Goal: Check status

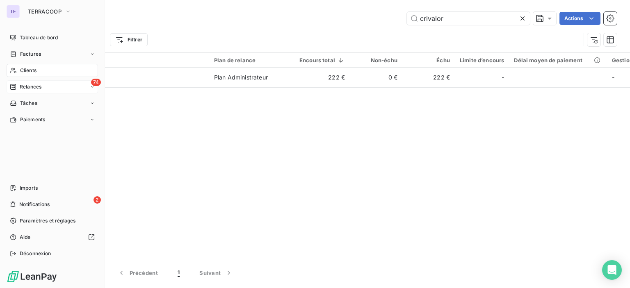
click at [20, 85] on span "Relances" at bounding box center [31, 86] width 22 height 7
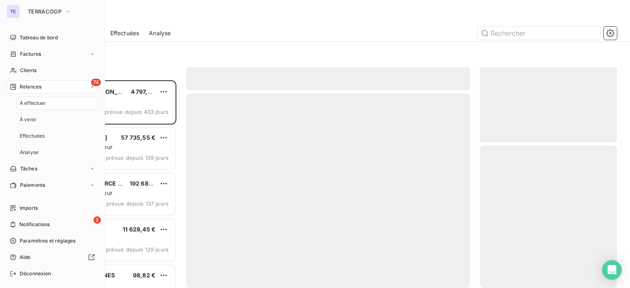
scroll to position [202, 130]
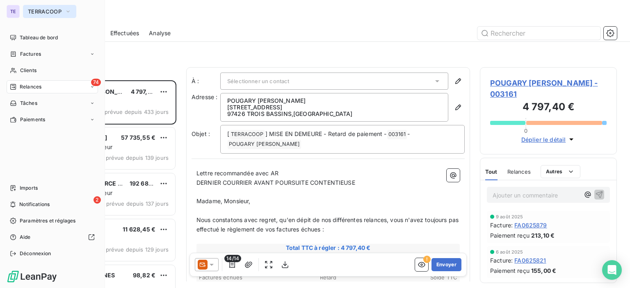
click at [44, 7] on button "TERRACOOP" at bounding box center [49, 11] width 53 height 13
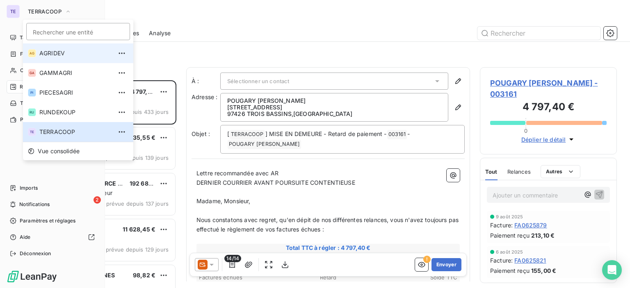
click at [62, 59] on li "AG AGRIDEV" at bounding box center [78, 53] width 110 height 20
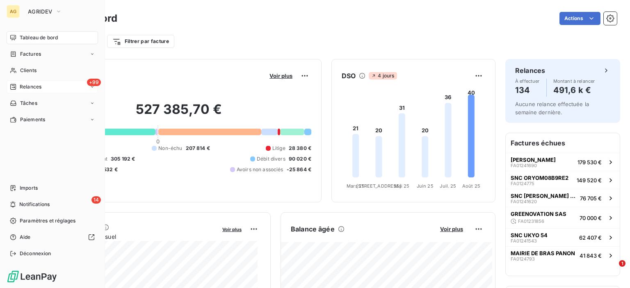
click at [39, 87] on span "Relances" at bounding box center [31, 86] width 22 height 7
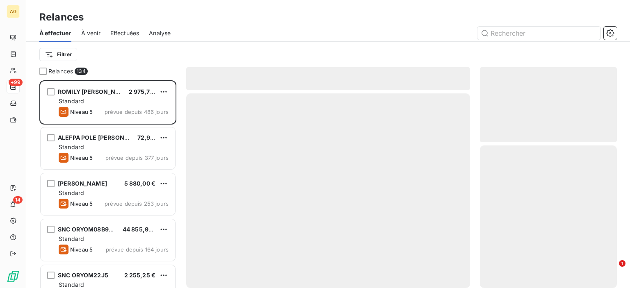
scroll to position [202, 130]
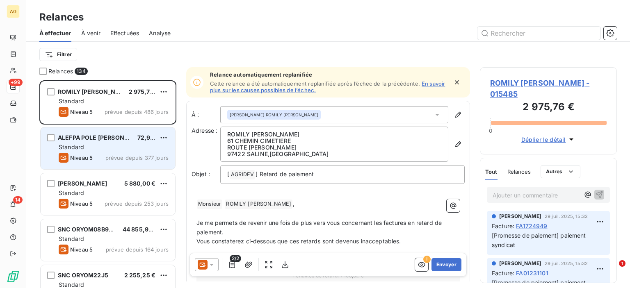
click at [121, 145] on div "Standard" at bounding box center [114, 147] width 110 height 8
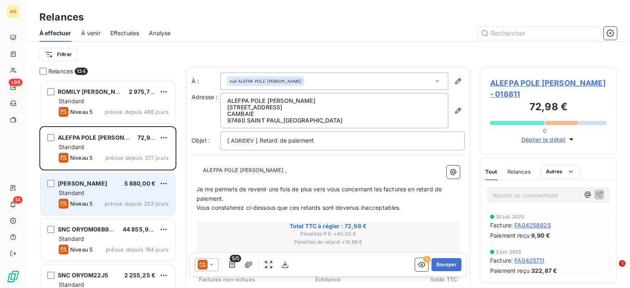
click at [118, 198] on div "FENELON RUDDY 5 880,00 € Standard Niveau 5 prévue depuis 253 jours" at bounding box center [108, 195] width 135 height 42
